Goal: Obtain resource: Download file/media

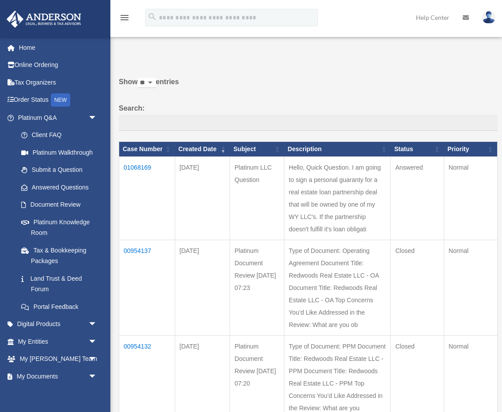
click at [138, 169] on td "01068169" at bounding box center [147, 198] width 56 height 83
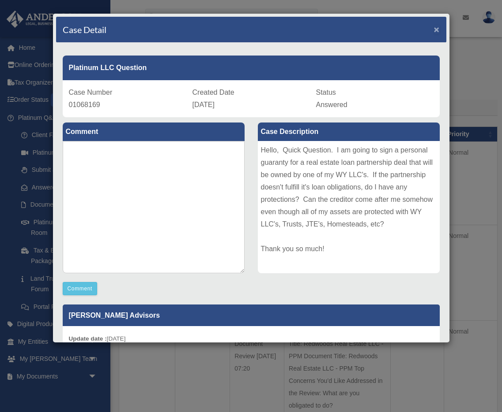
click at [435, 30] on span "×" at bounding box center [437, 29] width 6 height 10
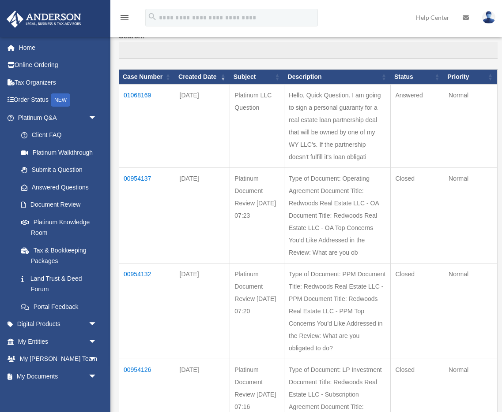
scroll to position [105, 0]
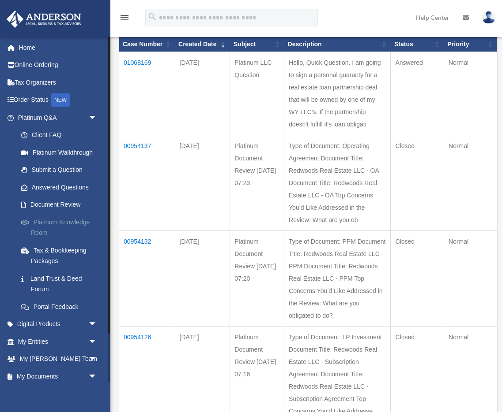
click at [71, 221] on link "Platinum Knowledge Room" at bounding box center [61, 227] width 98 height 28
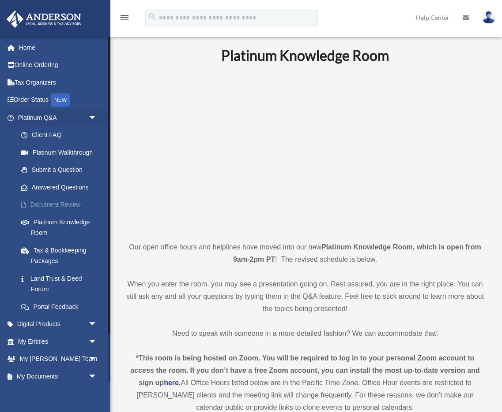
click at [45, 211] on link "Document Review" at bounding box center [61, 205] width 98 height 18
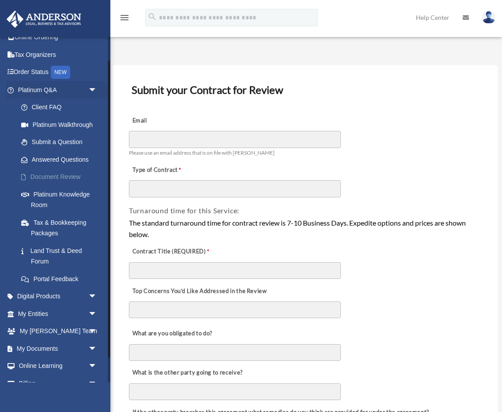
scroll to position [57, 0]
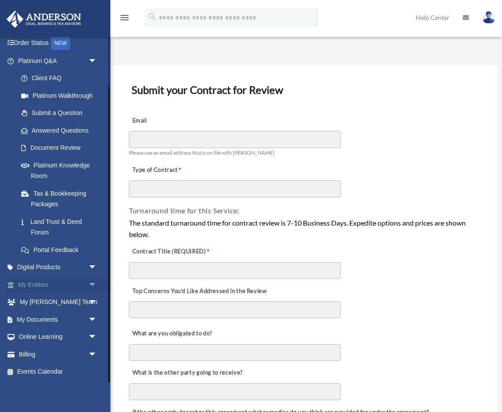
click at [82, 284] on link "My Entities arrow_drop_down" at bounding box center [58, 285] width 104 height 18
click at [93, 285] on span "arrow_drop_down" at bounding box center [97, 285] width 18 height 18
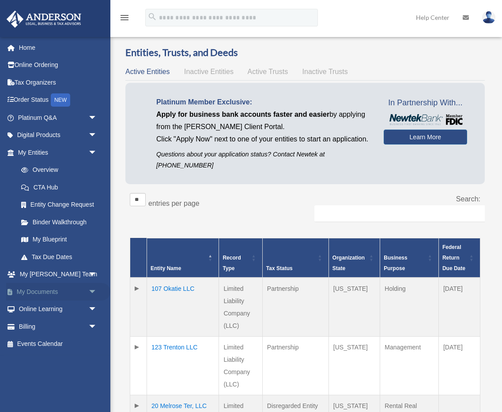
click at [90, 291] on span "arrow_drop_down" at bounding box center [97, 292] width 18 height 18
click at [37, 309] on link "Box" at bounding box center [61, 310] width 98 height 18
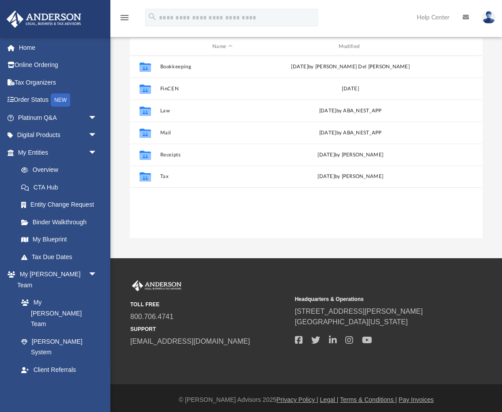
scroll to position [101, 0]
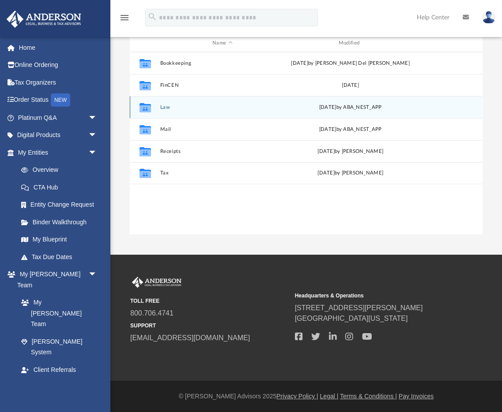
click at [156, 110] on div "Collaborated Folder" at bounding box center [145, 107] width 22 height 14
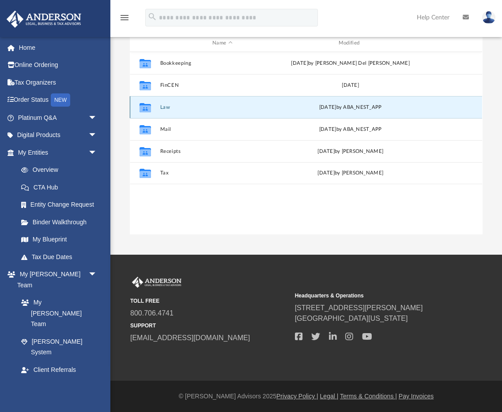
click at [161, 110] on div "Collaborated Folder Law [DATE] by ABA_NEST_APP" at bounding box center [306, 107] width 352 height 22
click at [148, 107] on icon "grid" at bounding box center [144, 108] width 11 height 7
click at [186, 111] on div "Collaborated Folder Law [DATE] by ABA_NEST_APP" at bounding box center [306, 107] width 352 height 22
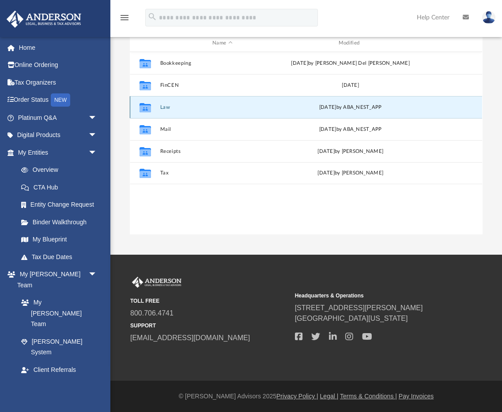
click at [146, 108] on icon "grid" at bounding box center [144, 108] width 11 height 7
click at [173, 109] on button "Law" at bounding box center [222, 108] width 124 height 6
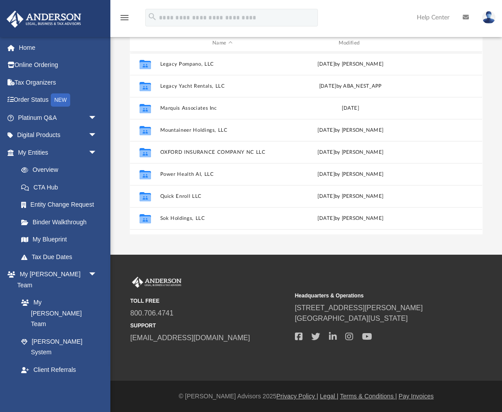
scroll to position [485, 0]
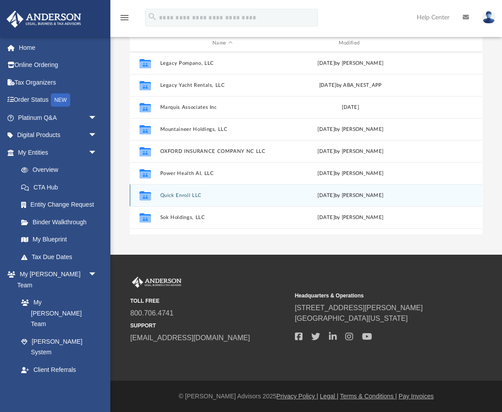
click at [169, 198] on div "Collaborated Folder Quick Enroll LLC [DATE] by [PERSON_NAME]" at bounding box center [306, 195] width 352 height 22
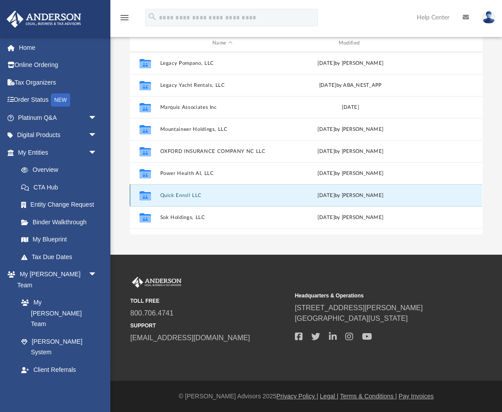
click at [162, 195] on button "Quick Enroll LLC" at bounding box center [222, 196] width 124 height 6
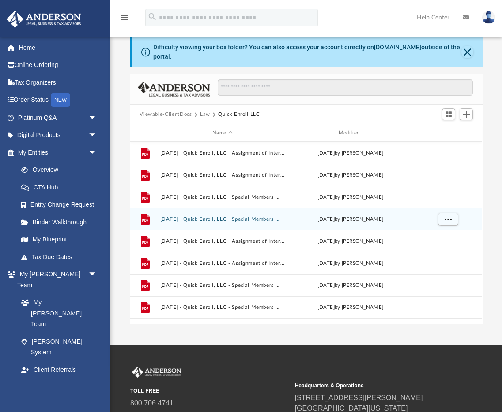
scroll to position [0, 0]
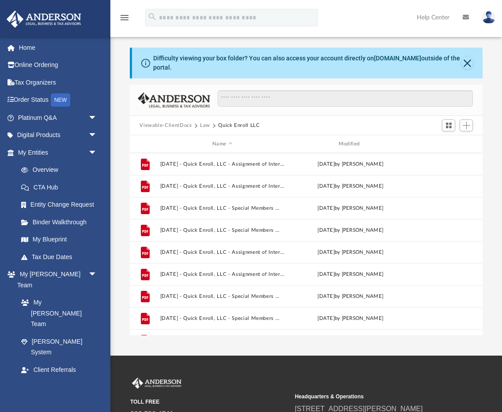
click at [184, 125] on button "Viewable-ClientDocs" at bounding box center [165, 126] width 52 height 8
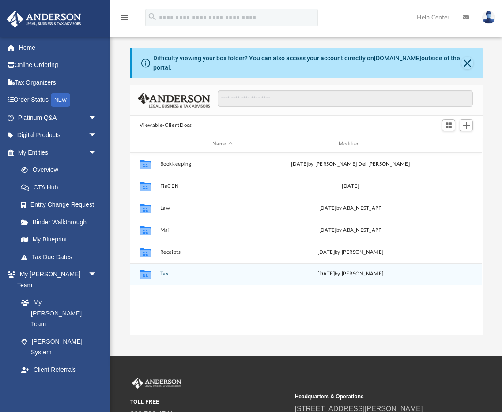
click at [153, 274] on div "Collaborated Folder" at bounding box center [145, 274] width 22 height 14
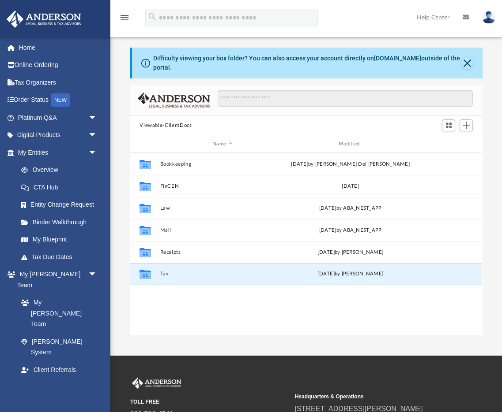
click at [164, 275] on button "Tax" at bounding box center [222, 274] width 124 height 6
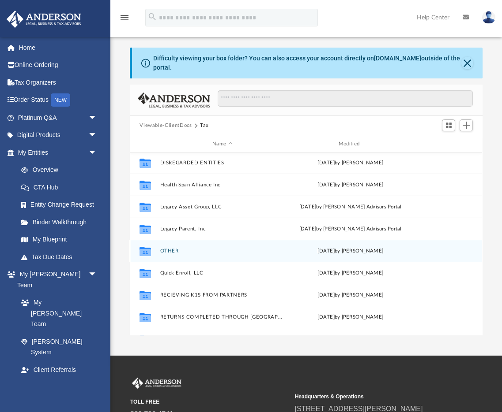
scroll to position [29, 0]
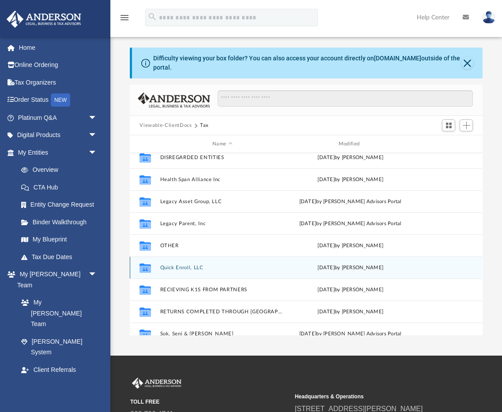
click at [184, 269] on button "Quick Enroll, LLC" at bounding box center [222, 268] width 124 height 6
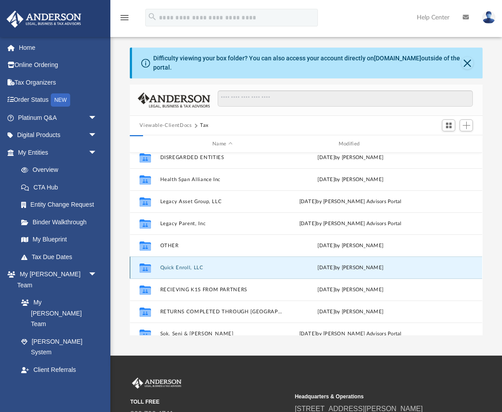
scroll to position [0, 0]
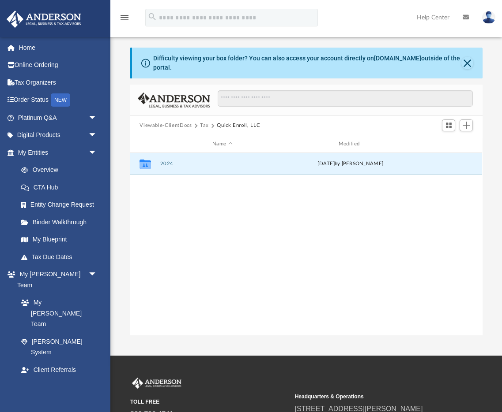
click at [166, 164] on button "2024" at bounding box center [222, 164] width 124 height 6
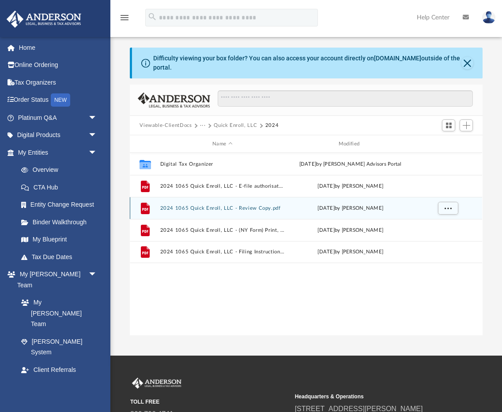
click at [212, 206] on button "2024 1065 Quick Enroll, LLC - Review Copy.pdf" at bounding box center [222, 209] width 124 height 6
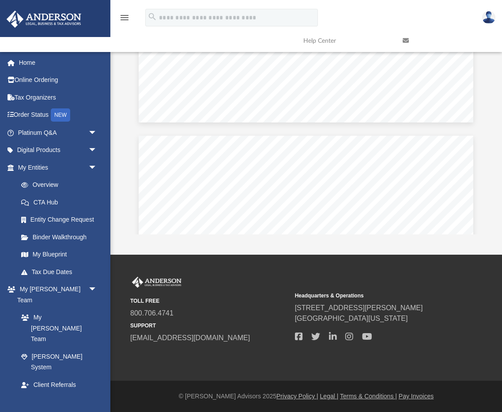
scroll to position [61522, 0]
